Goal: Browse casually: Explore the website without a specific task or goal

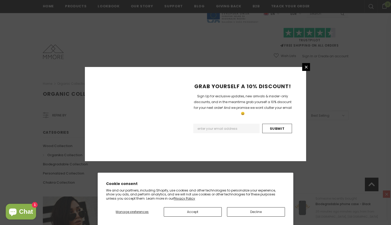
scroll to position [311, 0]
